Goal: Task Accomplishment & Management: Complete application form

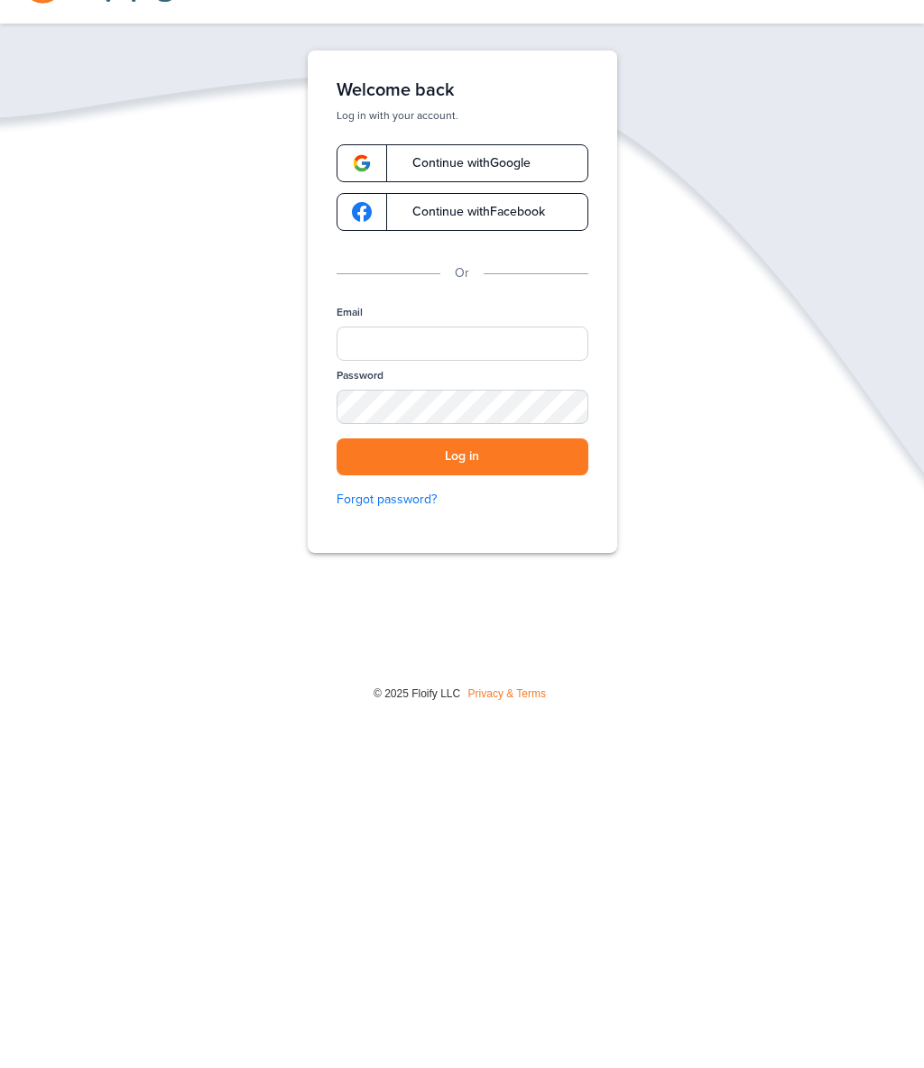
scroll to position [60, 0]
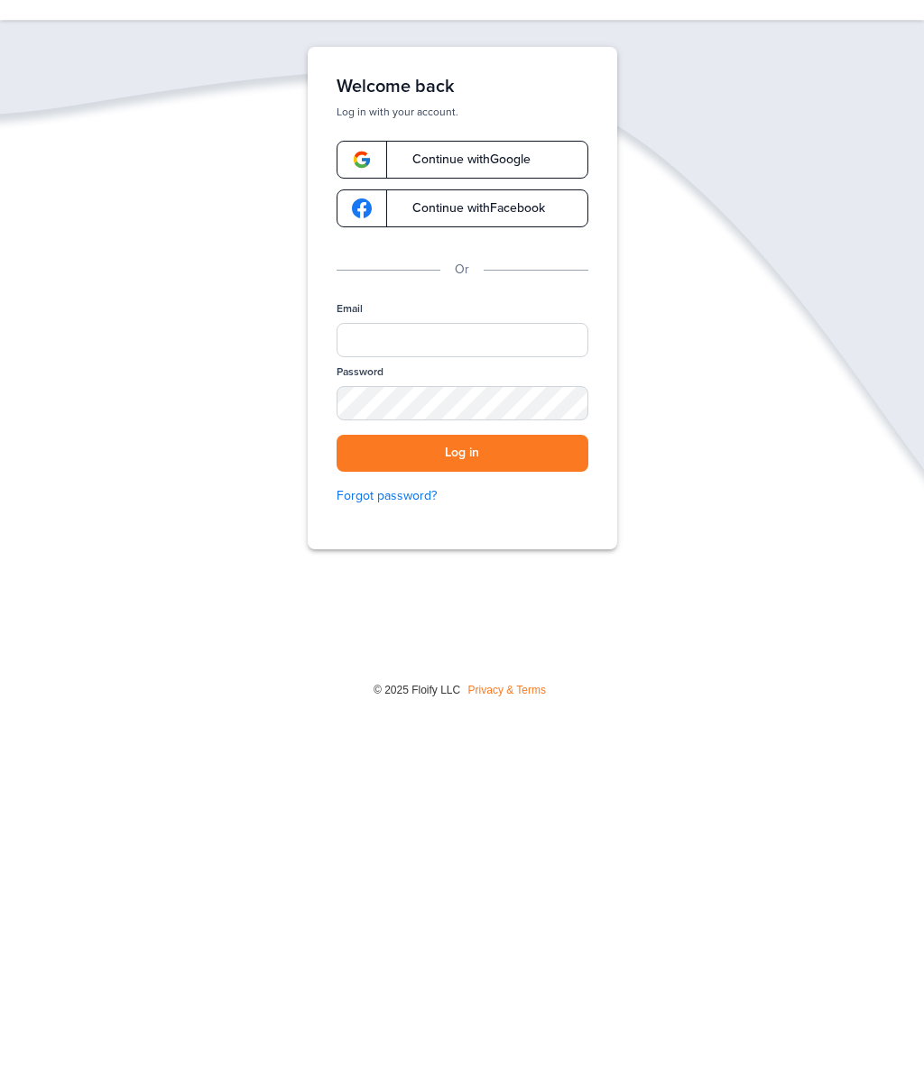
click at [540, 145] on link "Continue with Google" at bounding box center [462, 161] width 252 height 38
click at [528, 131] on div "Welcome back Log in with your account. Continue with Google Continue with Faceb…" at bounding box center [462, 299] width 309 height 502
click at [527, 130] on div "Welcome back Log in with your account. Continue with Google Continue with Faceb…" at bounding box center [462, 299] width 309 height 502
click at [516, 148] on link "Continue with Google" at bounding box center [462, 161] width 252 height 38
click at [514, 150] on link "Continue with Google" at bounding box center [462, 161] width 252 height 38
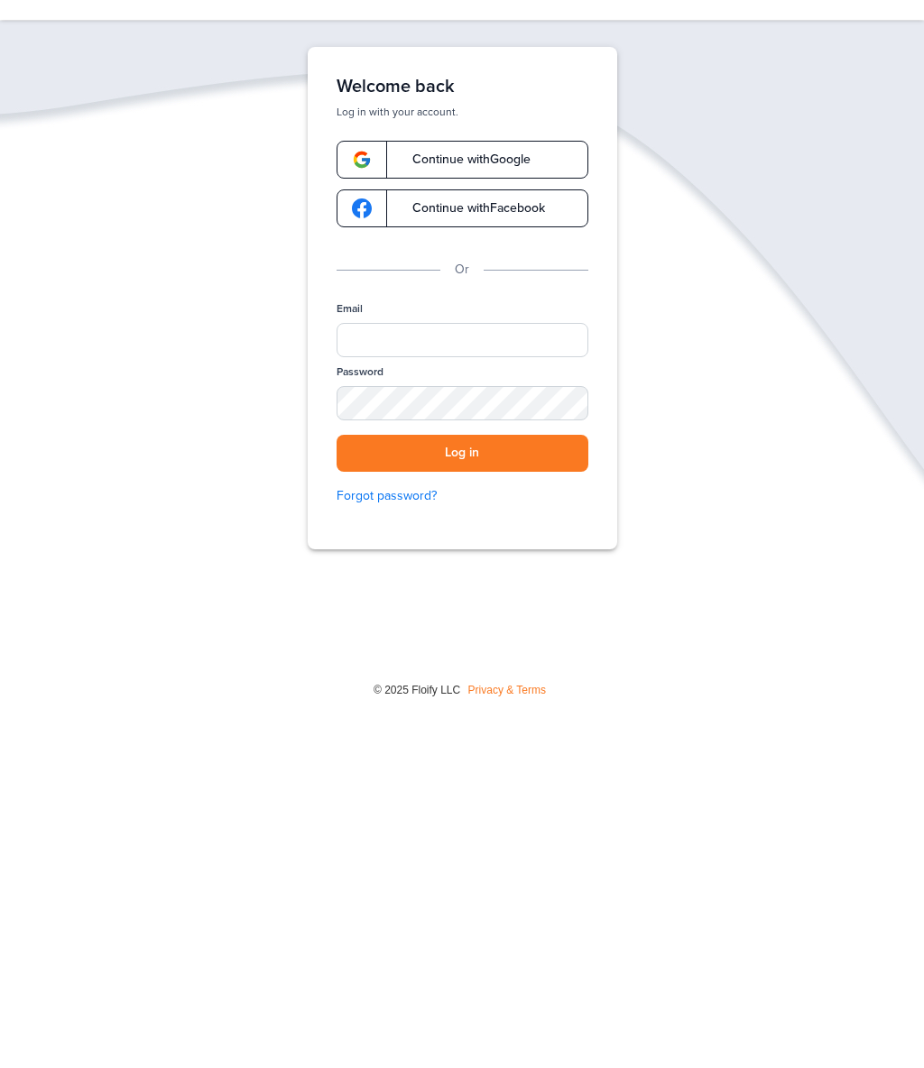
click at [492, 142] on link "Continue with Google" at bounding box center [462, 161] width 252 height 38
click at [499, 151] on link "Continue with Google" at bounding box center [462, 161] width 252 height 38
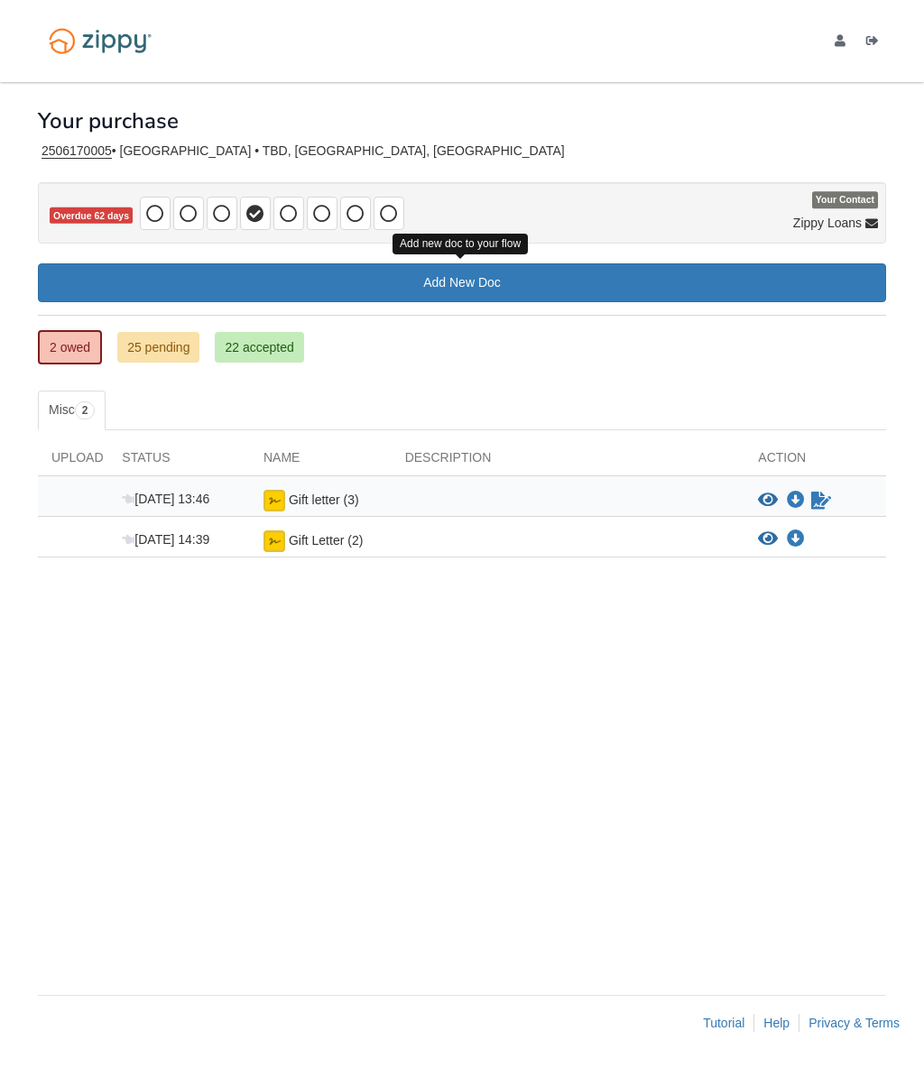
click at [581, 278] on link "Add New Doc" at bounding box center [462, 282] width 848 height 39
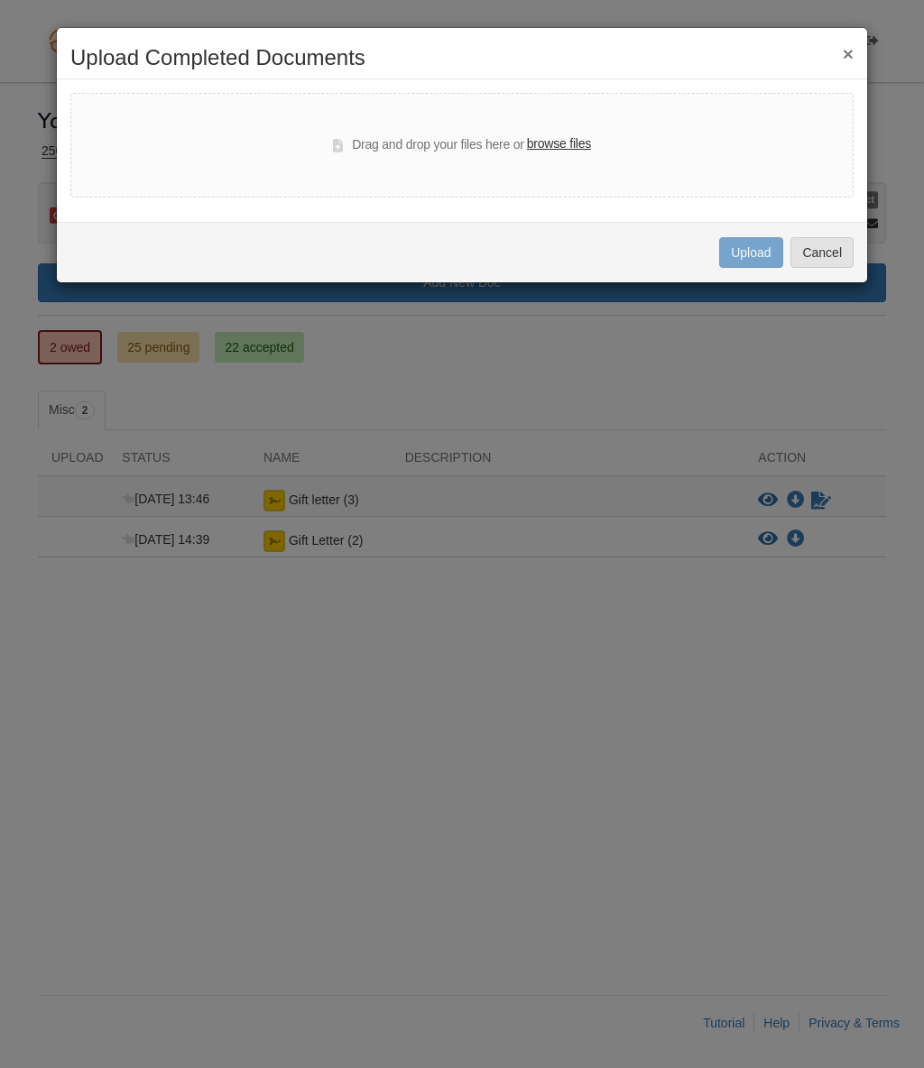
click at [579, 144] on label "browse files" at bounding box center [559, 144] width 64 height 20
click at [0, 0] on input "browse files" at bounding box center [0, 0] width 0 height 0
select select "****"
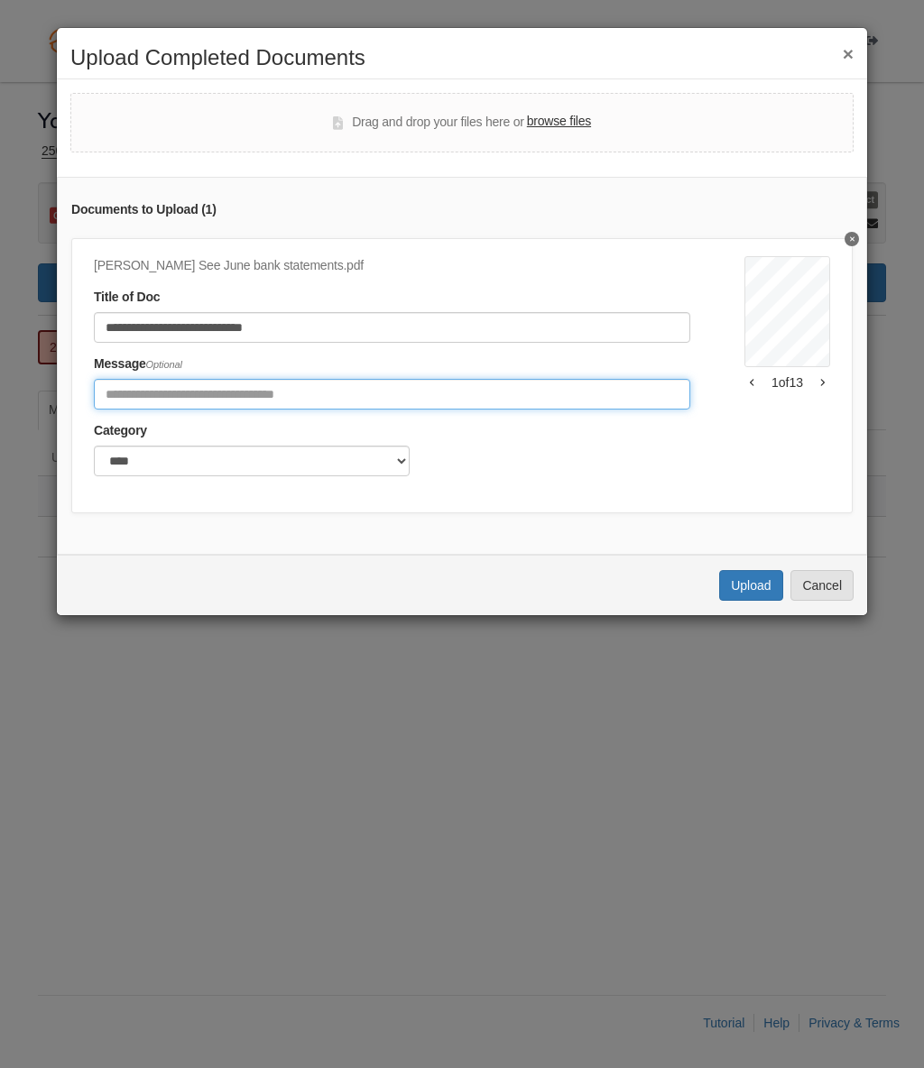
click at [447, 379] on input "Include any comments on this document" at bounding box center [392, 394] width 596 height 31
type input "**********"
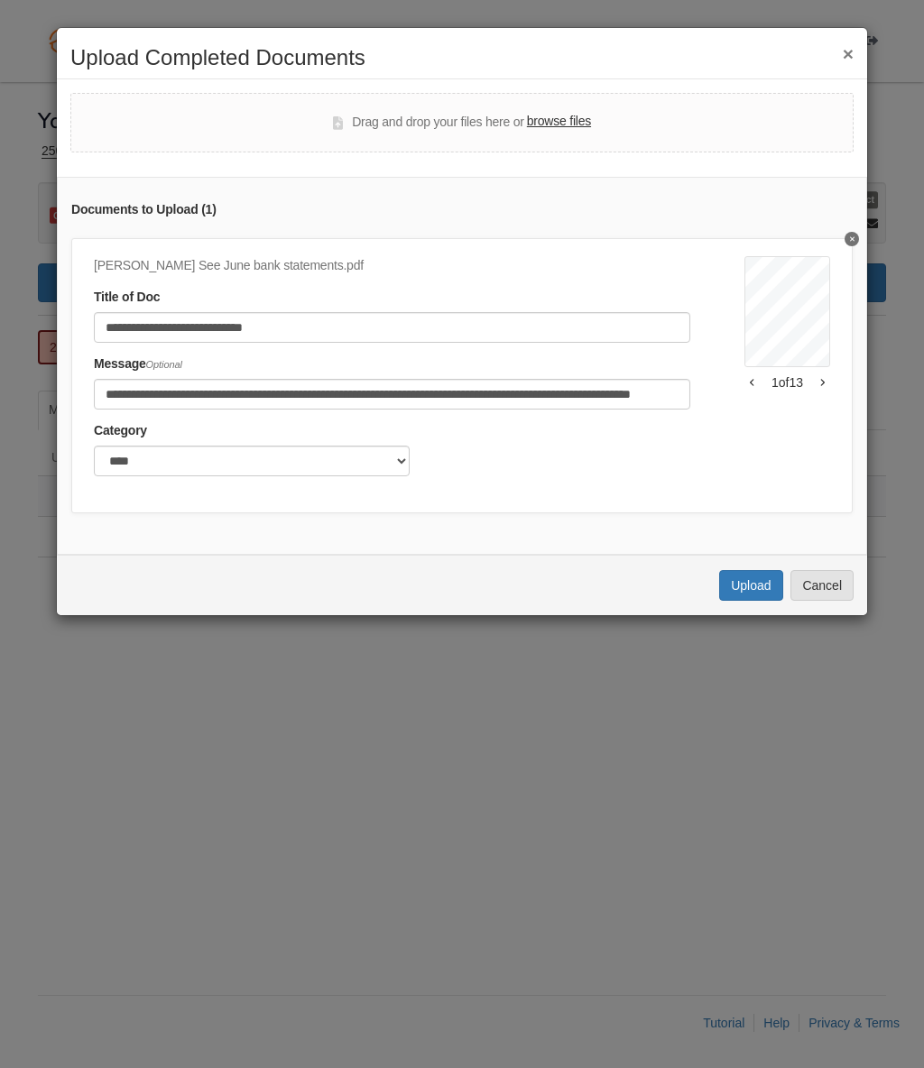
click at [757, 575] on button "Upload" at bounding box center [750, 585] width 63 height 31
